Goal: Task Accomplishment & Management: Use online tool/utility

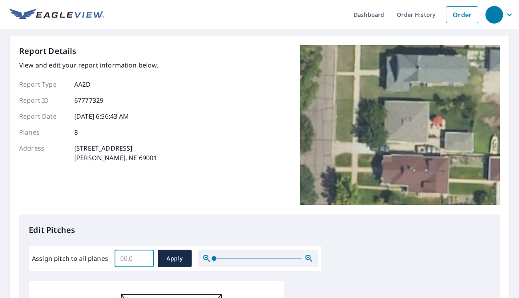
click at [140, 262] on input "Assign pitch to all planes" at bounding box center [134, 258] width 39 height 22
type input "4"
click at [179, 254] on span "Apply" at bounding box center [174, 259] width 21 height 10
type input "4"
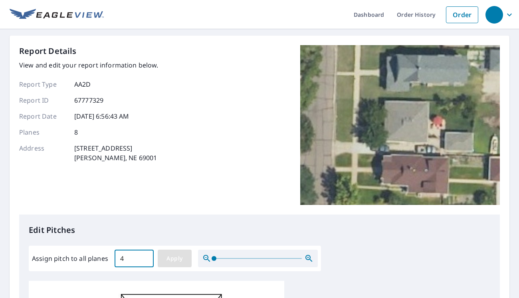
type input "4"
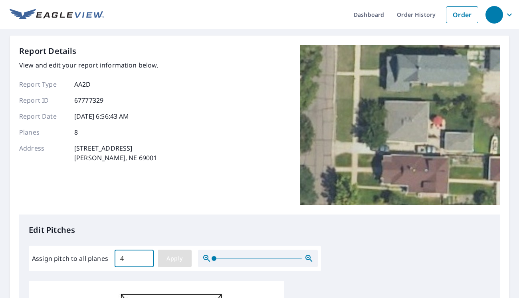
type input "4"
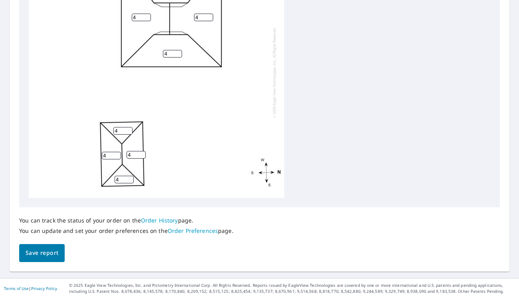
click at [55, 253] on span "Save report" at bounding box center [42, 253] width 33 height 10
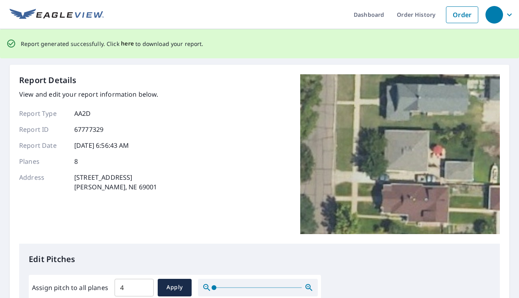
click at [129, 44] on span "here" at bounding box center [127, 44] width 13 height 10
